Goal: Task Accomplishment & Management: Use online tool/utility

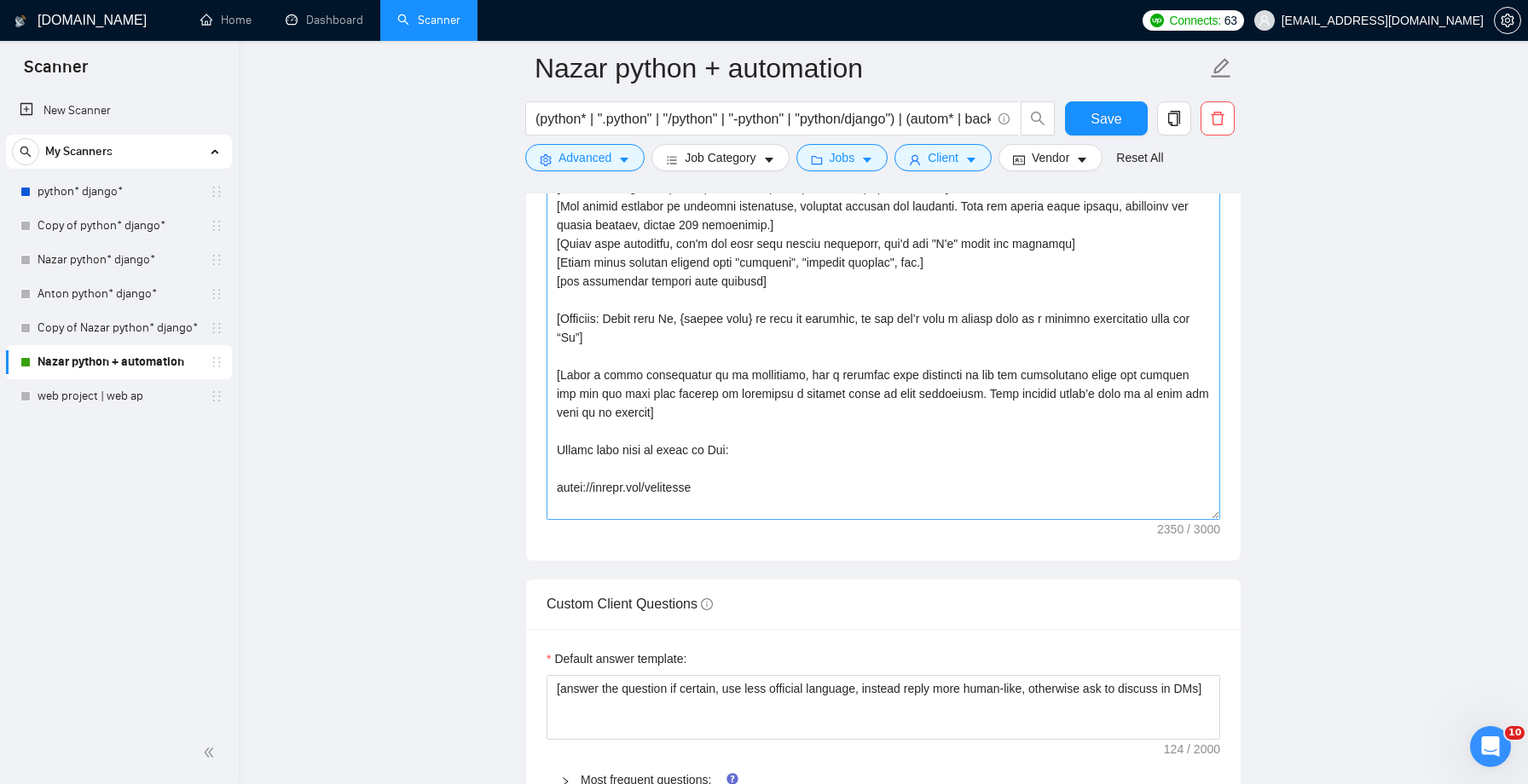
scroll to position [1976, 0]
click at [940, 344] on textarea "Cover letter template:" at bounding box center [883, 329] width 674 height 384
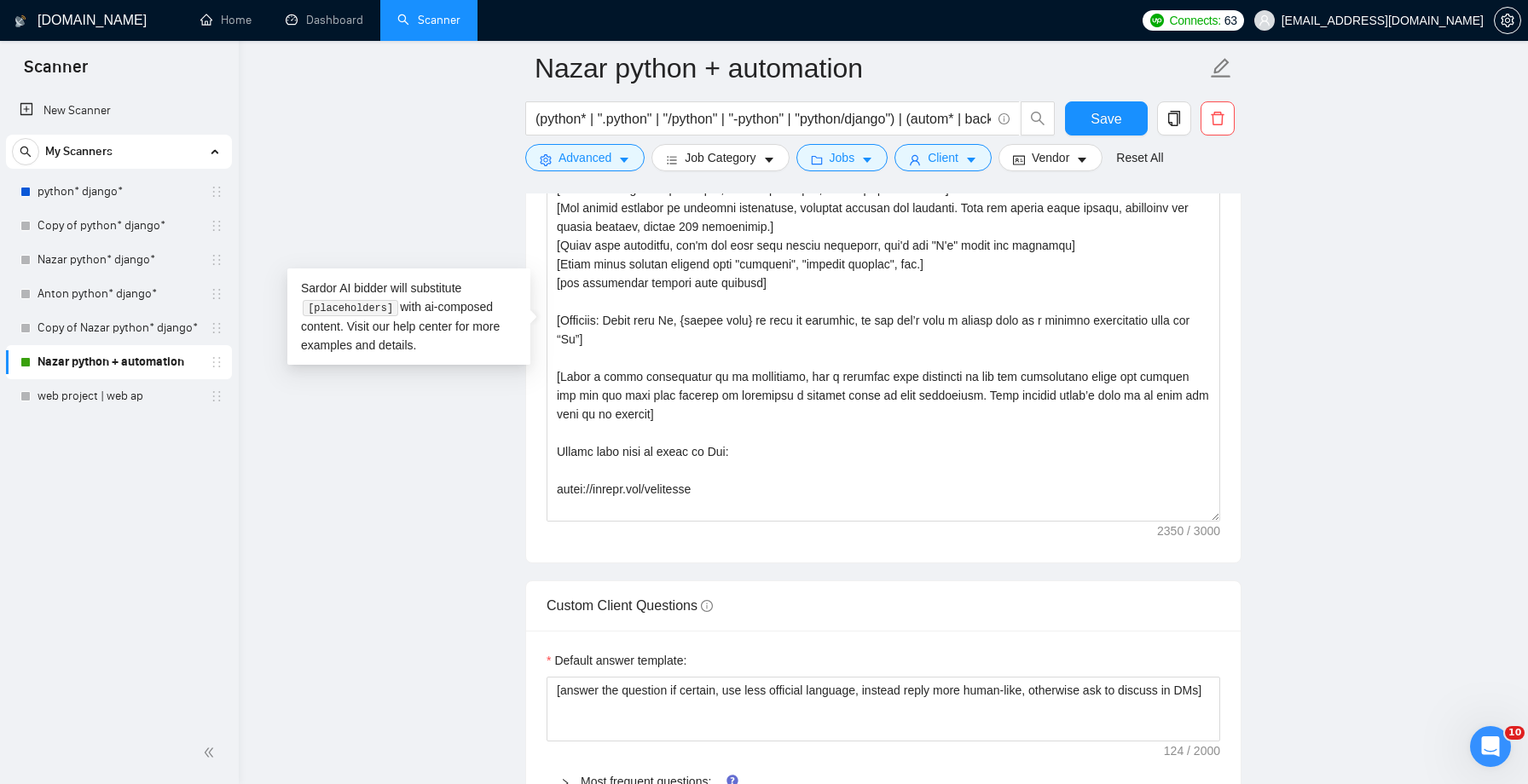
click at [436, 193] on main "Nazar python + automation (python* | ".python" | "/python" | "-python" | "pytho…" at bounding box center [883, 629] width 1234 height 5075
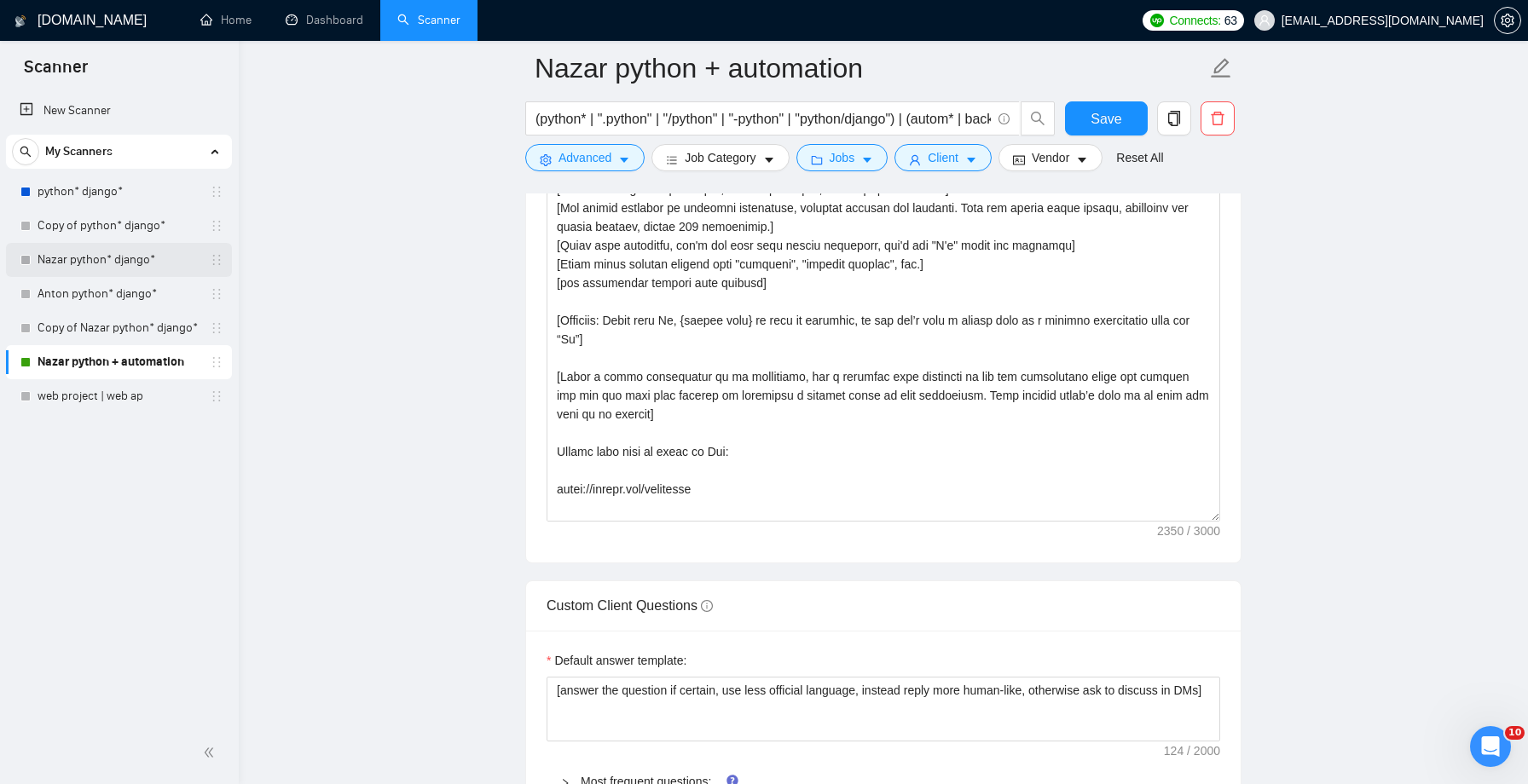
click at [122, 262] on link "Nazar python* django*" at bounding box center [118, 259] width 162 height 35
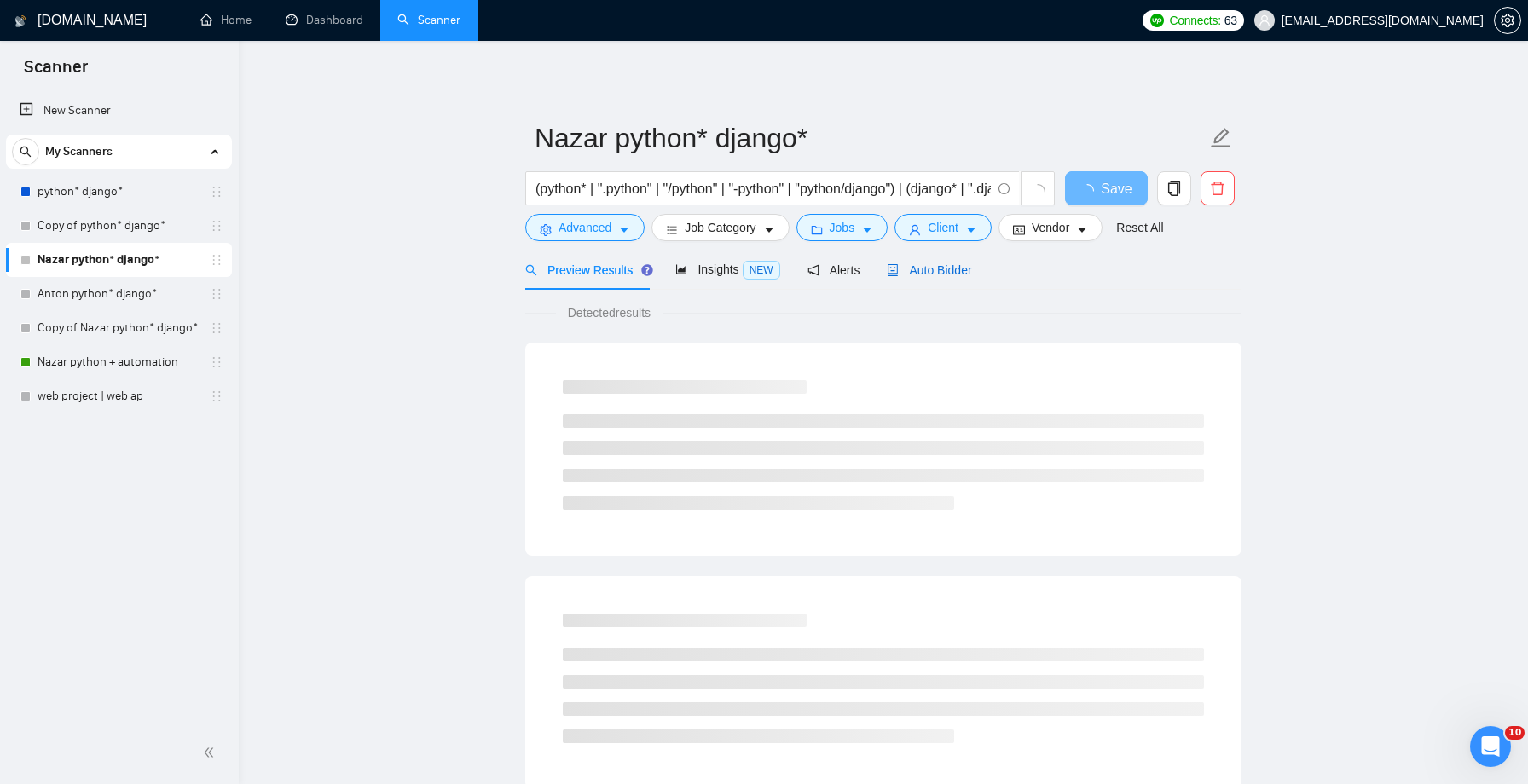
click at [961, 276] on span "Auto Bidder" at bounding box center [929, 270] width 85 height 14
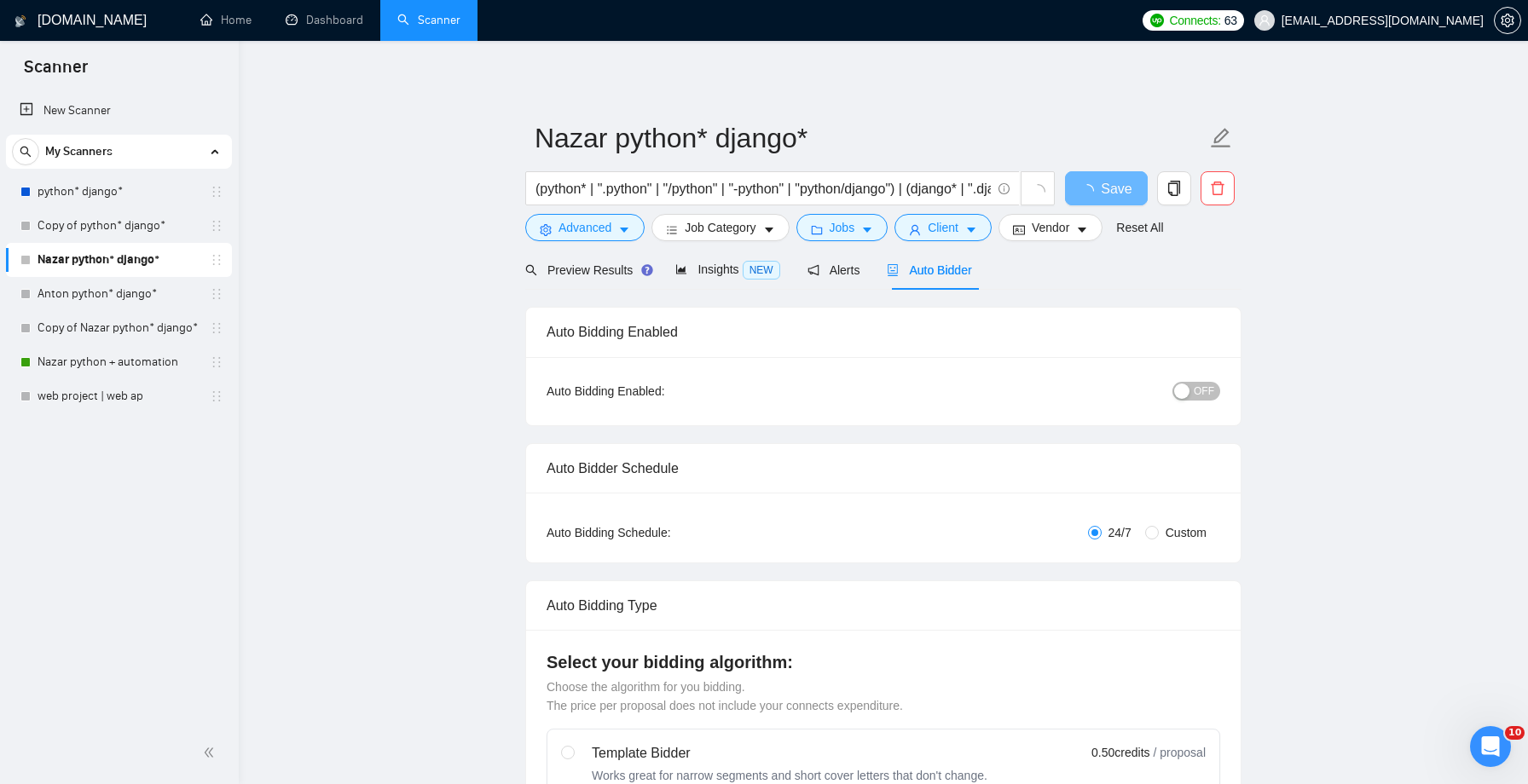
checkbox input "true"
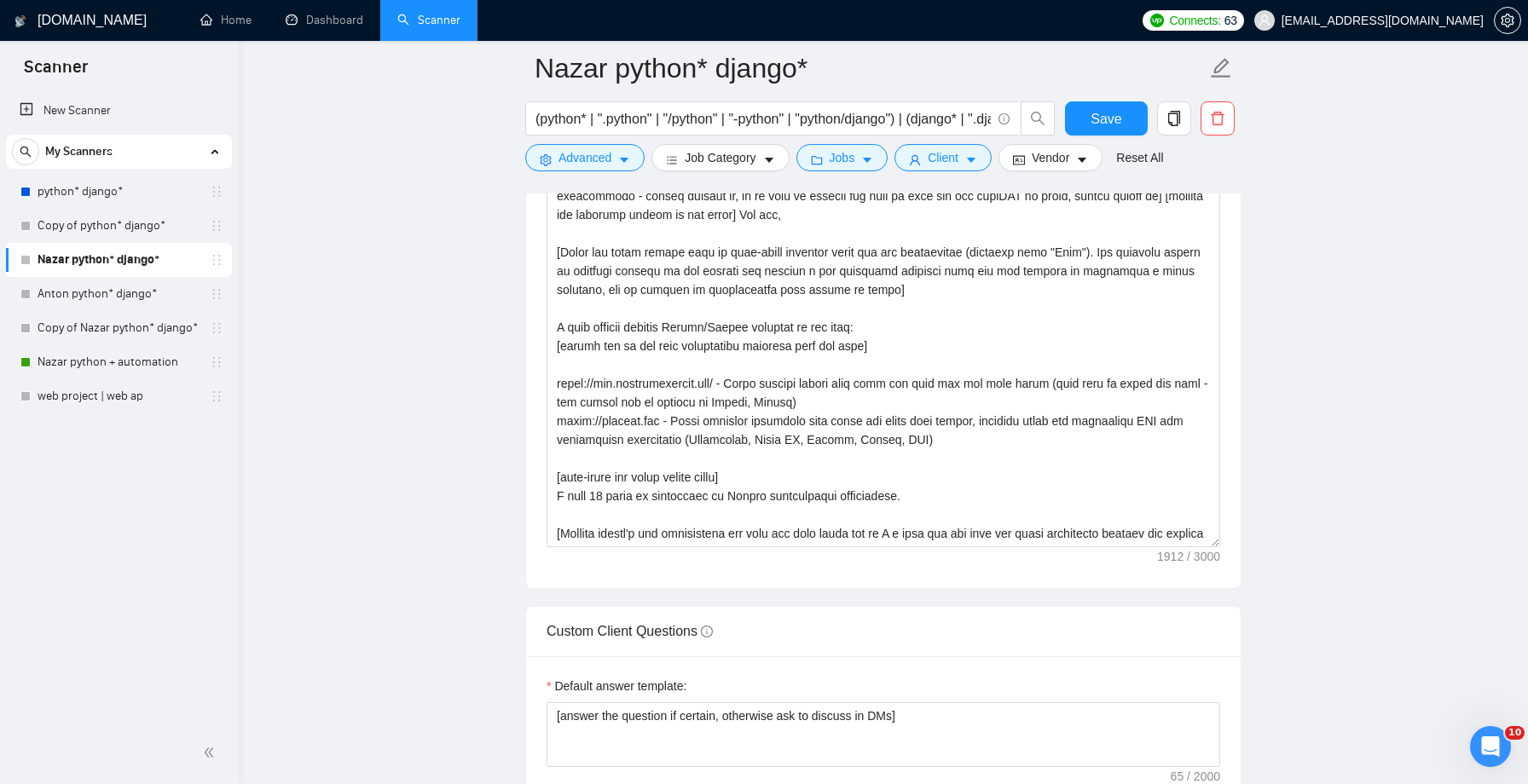
scroll to position [1973, 0]
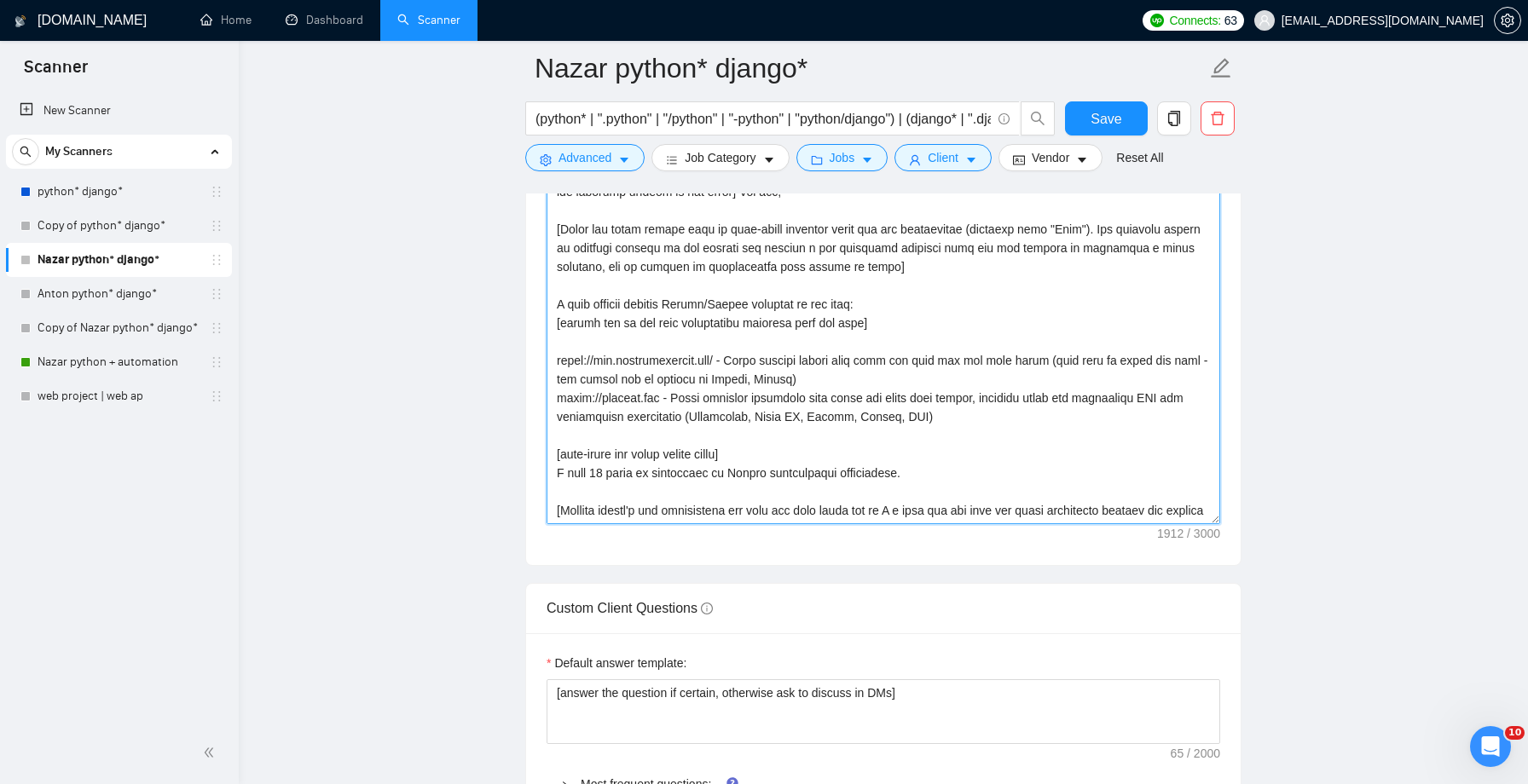
click at [898, 342] on textarea "Cover letter template:" at bounding box center [883, 332] width 674 height 384
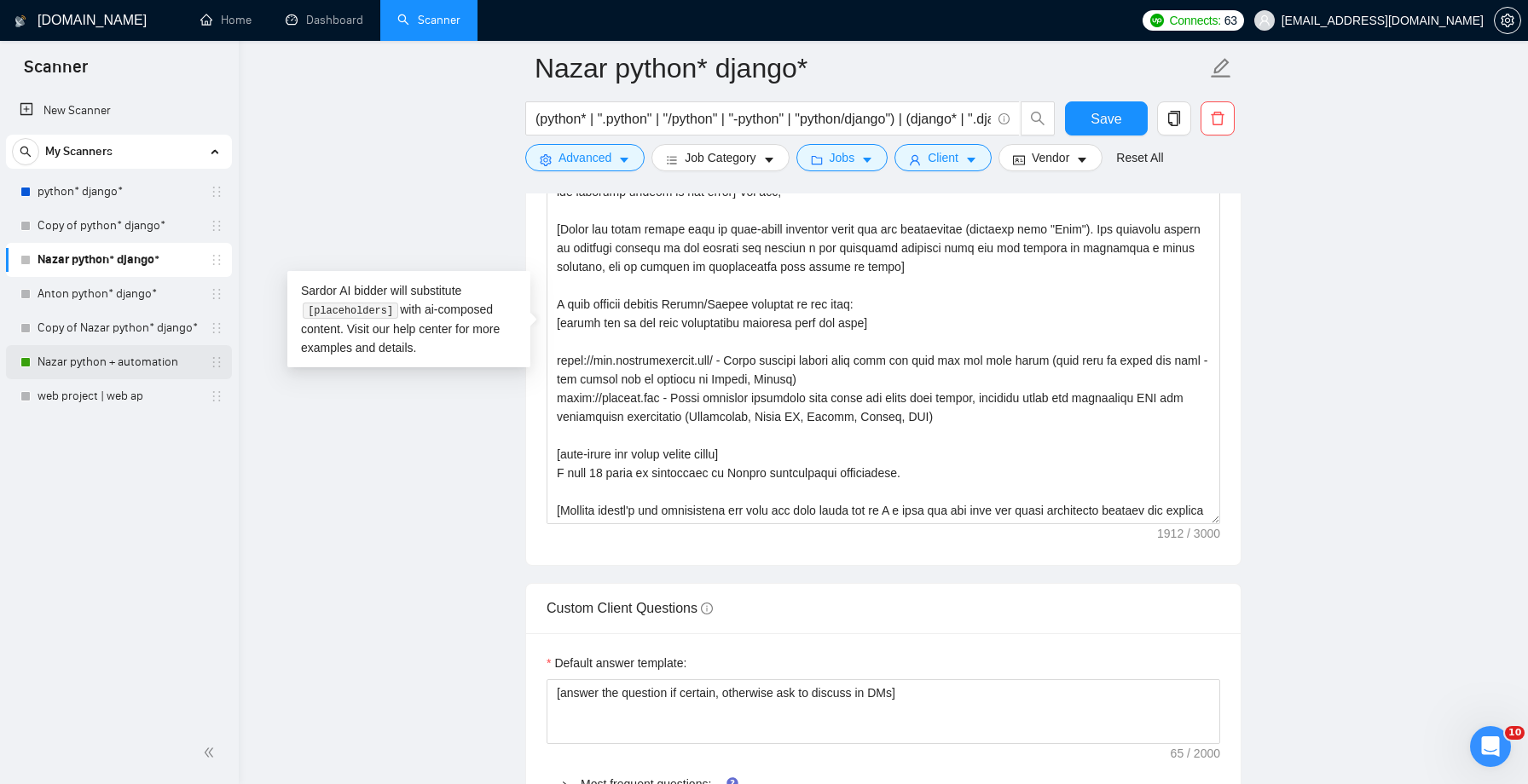
click at [117, 361] on link "Nazar python + automation" at bounding box center [118, 362] width 162 height 35
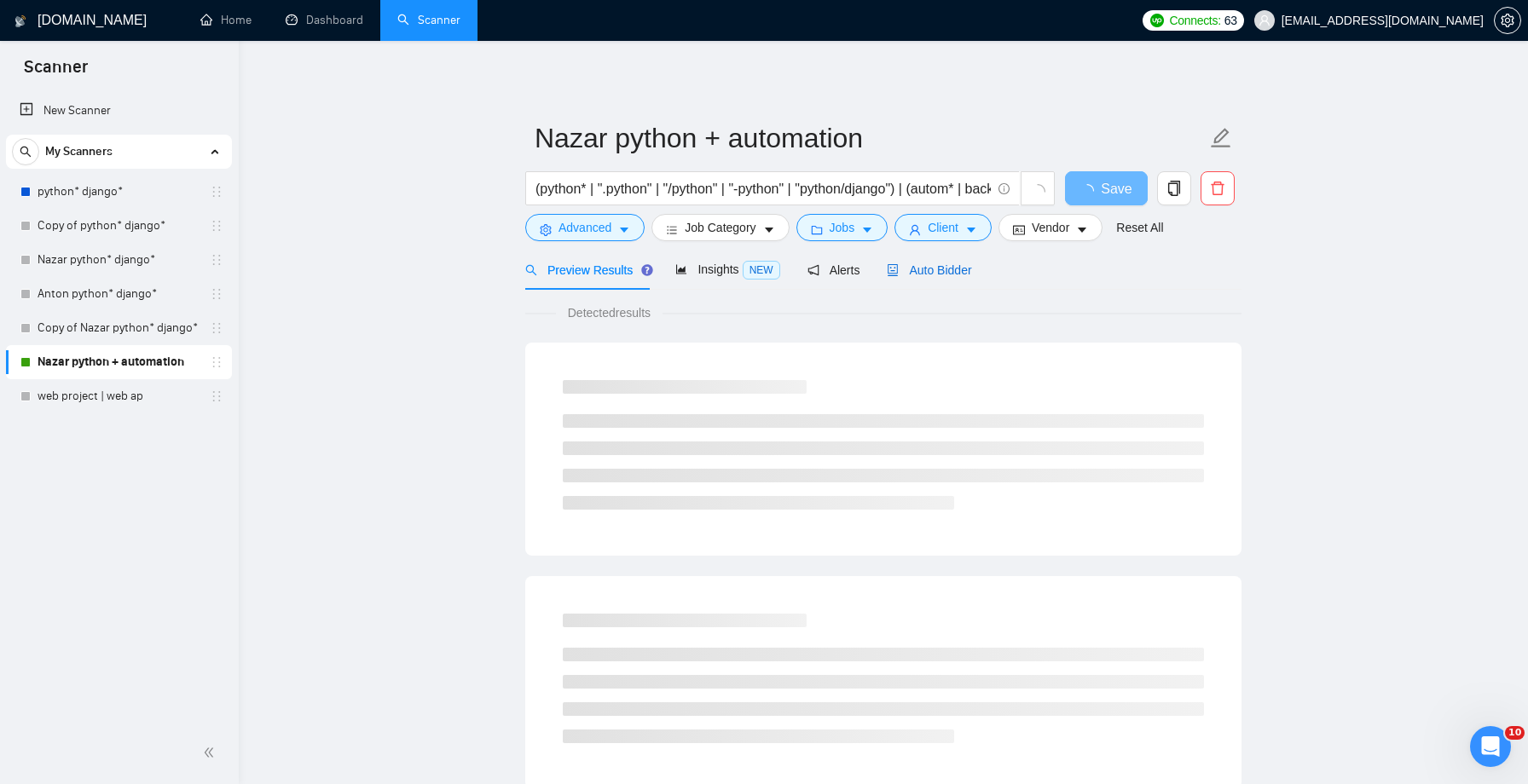
click at [957, 274] on span "Auto Bidder" at bounding box center [929, 270] width 85 height 14
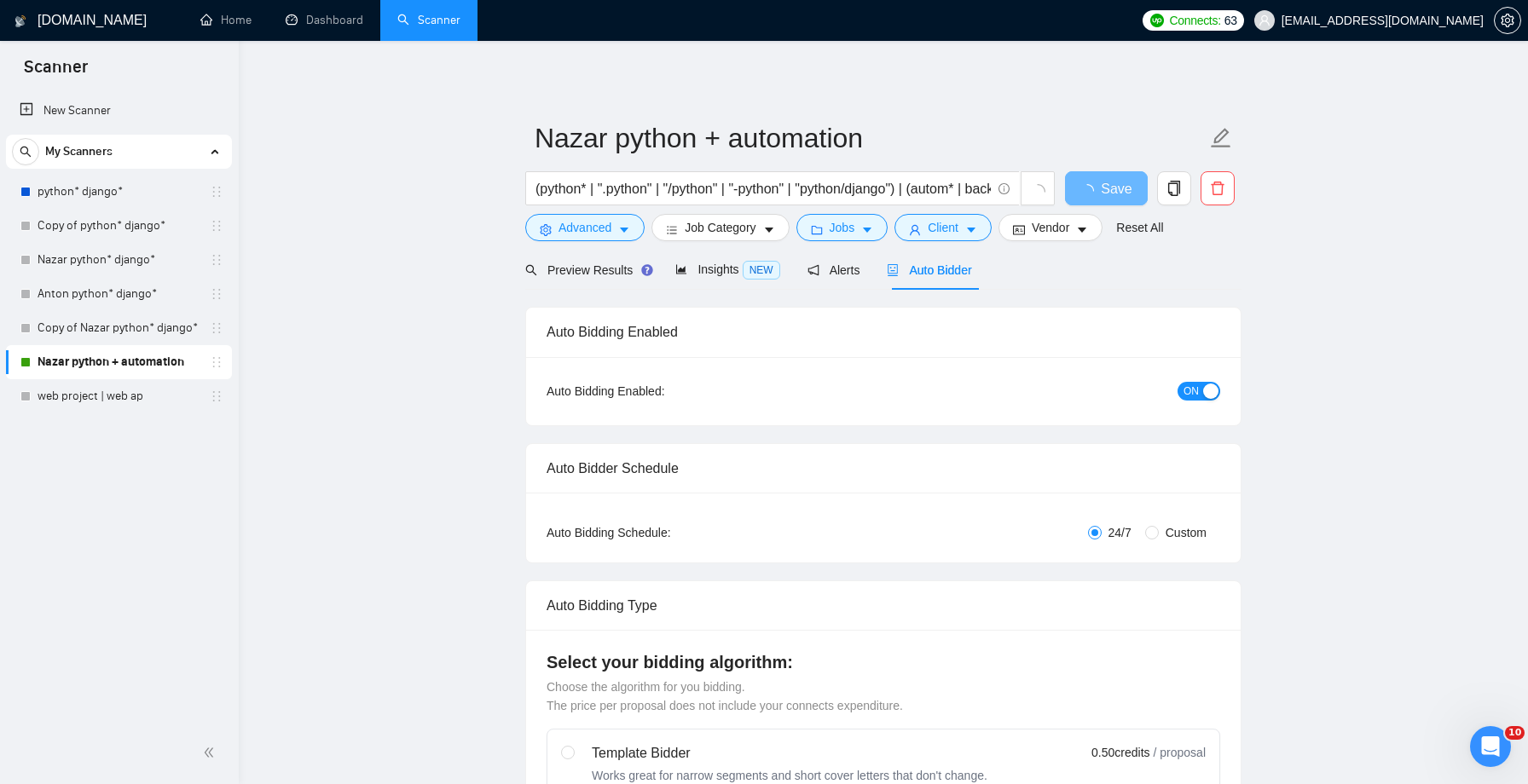
checkbox input "true"
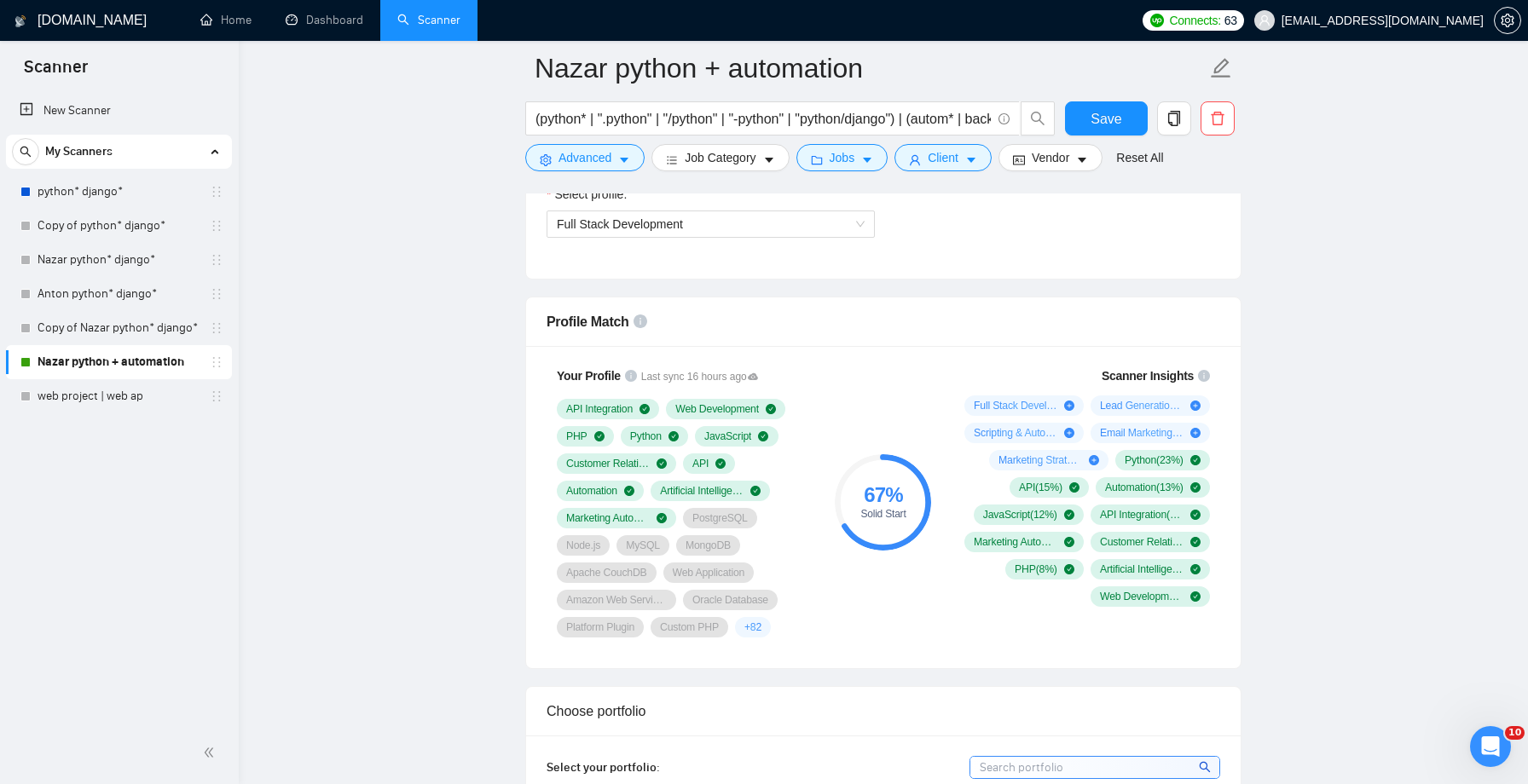
scroll to position [1019, 0]
